Goal: Browse casually

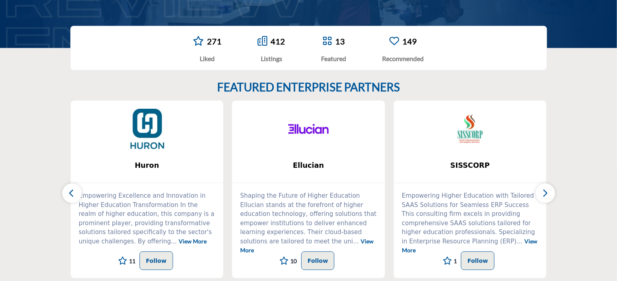
scroll to position [242, 0]
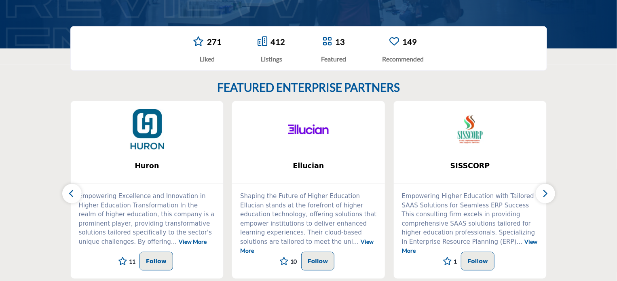
click at [547, 189] on icon "button" at bounding box center [545, 193] width 6 height 10
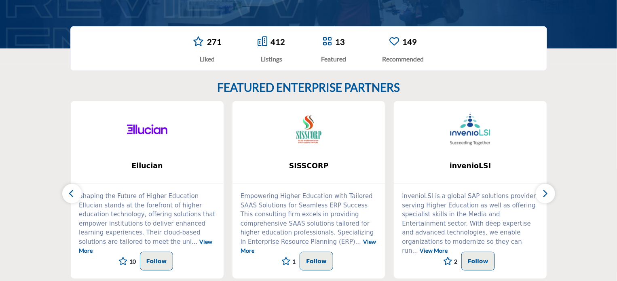
click at [547, 189] on icon "button" at bounding box center [545, 193] width 6 height 10
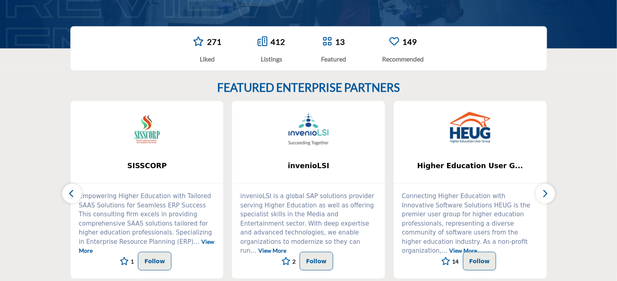
click at [547, 189] on icon "button" at bounding box center [545, 193] width 6 height 10
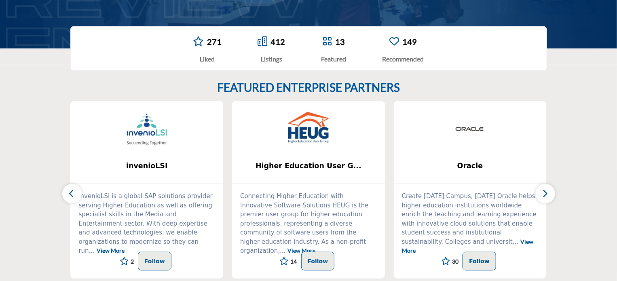
click at [547, 189] on icon "button" at bounding box center [545, 193] width 6 height 10
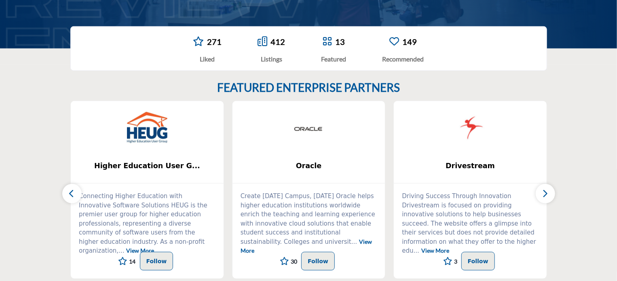
click at [547, 189] on icon "button" at bounding box center [545, 193] width 6 height 10
click at [551, 194] on button "button" at bounding box center [545, 193] width 19 height 19
click at [546, 192] on icon "button" at bounding box center [545, 193] width 6 height 10
click at [543, 192] on icon "button" at bounding box center [545, 193] width 6 height 10
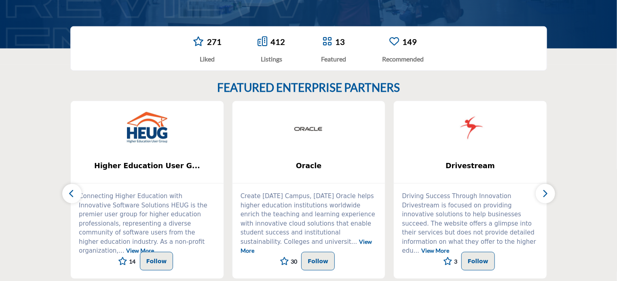
click at [543, 192] on icon "button" at bounding box center [545, 193] width 6 height 10
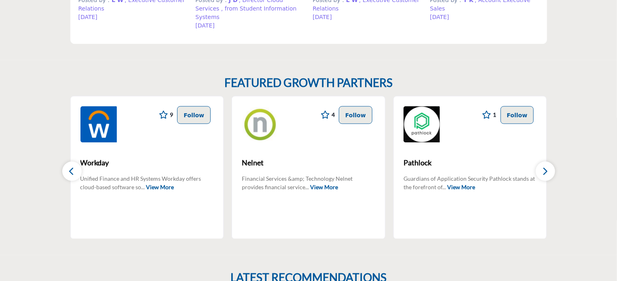
scroll to position [808, 0]
click at [550, 161] on button "button" at bounding box center [545, 170] width 19 height 19
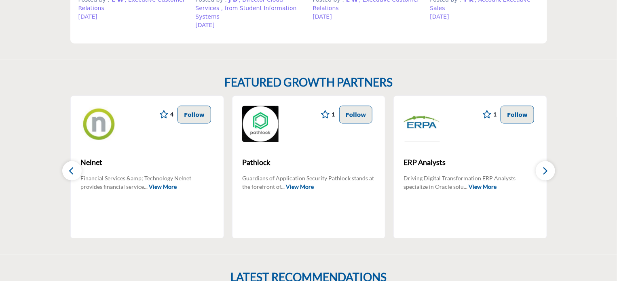
click at [550, 161] on button "button" at bounding box center [545, 170] width 19 height 19
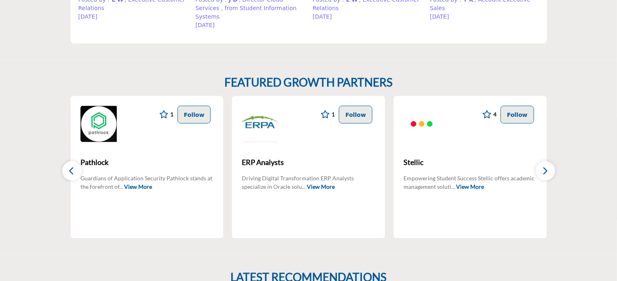
click at [550, 161] on button "button" at bounding box center [545, 170] width 19 height 19
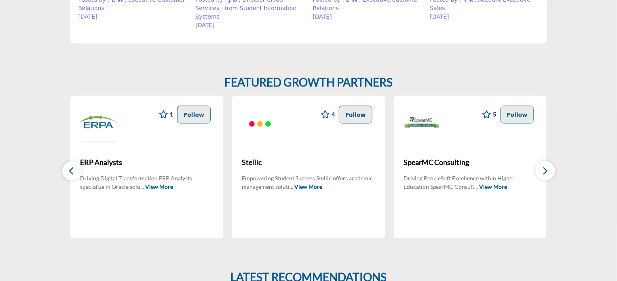
click at [550, 161] on button "button" at bounding box center [545, 170] width 19 height 19
click at [547, 166] on icon "button" at bounding box center [545, 171] width 6 height 10
click at [544, 166] on icon "button" at bounding box center [545, 171] width 6 height 10
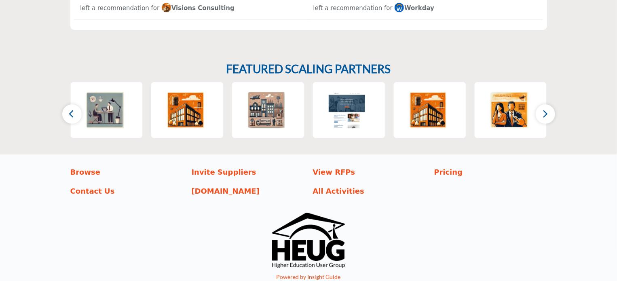
scroll to position [1315, 0]
